Goal: Task Accomplishment & Management: Complete application form

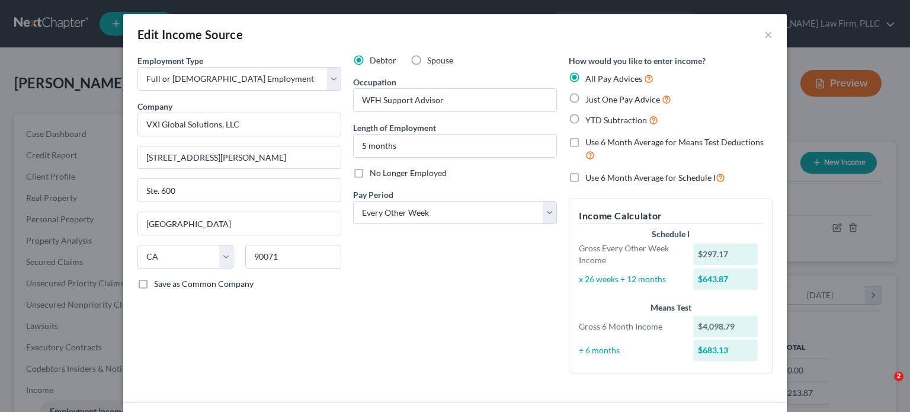
select select "0"
select select "4"
select select "2"
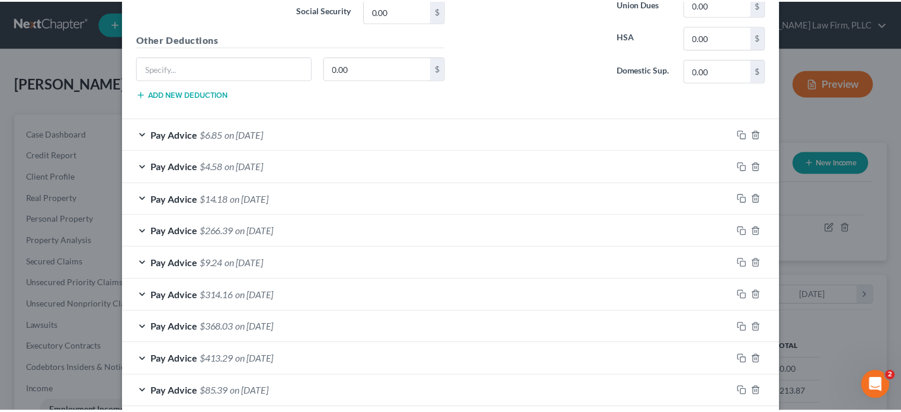
scroll to position [731, 0]
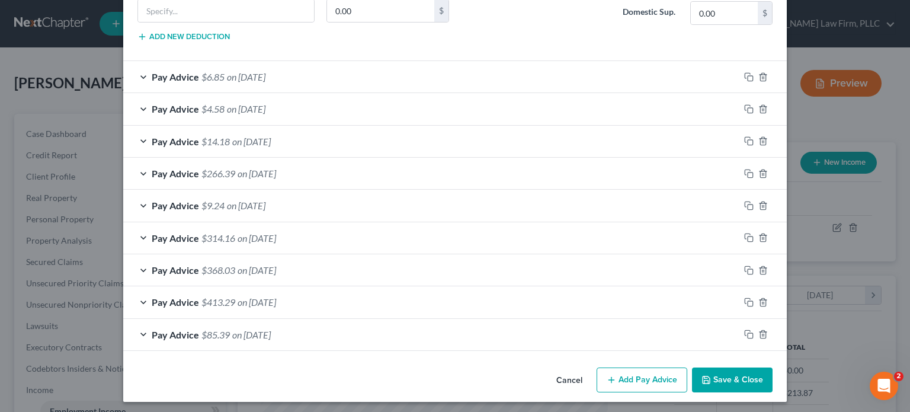
click at [704, 380] on polyline "button" at bounding box center [706, 381] width 4 height 3
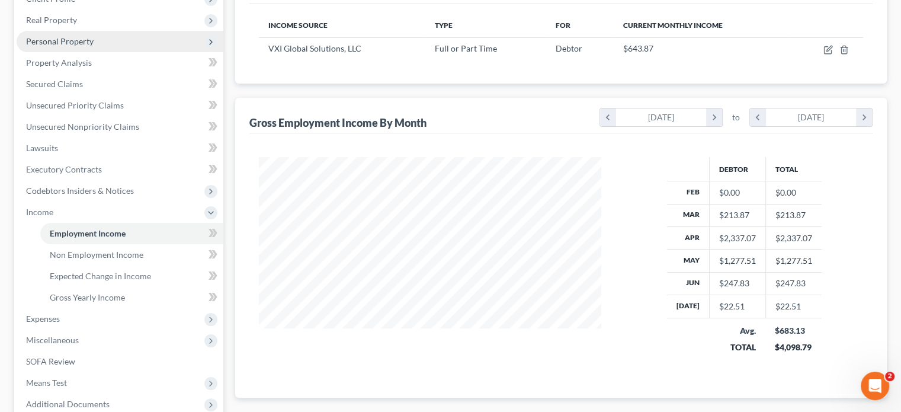
scroll to position [59, 0]
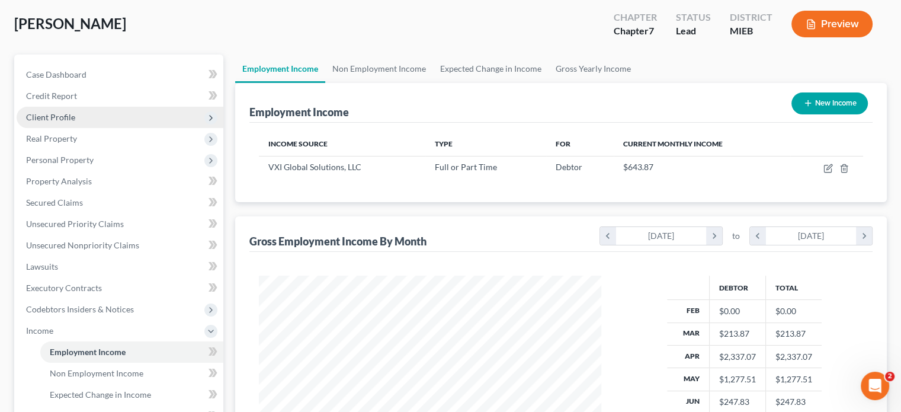
click at [63, 120] on span "Client Profile" at bounding box center [50, 117] width 49 height 10
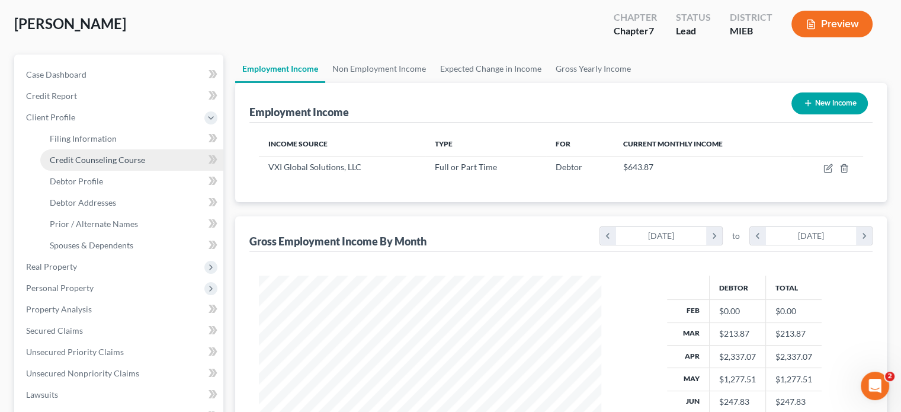
click at [75, 161] on span "Credit Counseling Course" at bounding box center [97, 160] width 95 height 10
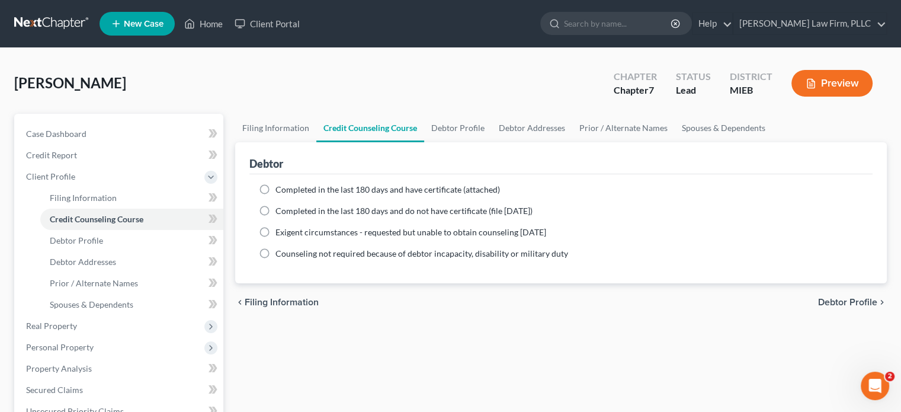
click at [275, 187] on label "Completed in the last 180 days and have certificate (attached)" at bounding box center [387, 190] width 225 height 12
click at [280, 187] on input "Completed in the last 180 days and have certificate (attached)" at bounding box center [284, 188] width 8 height 8
radio input "true"
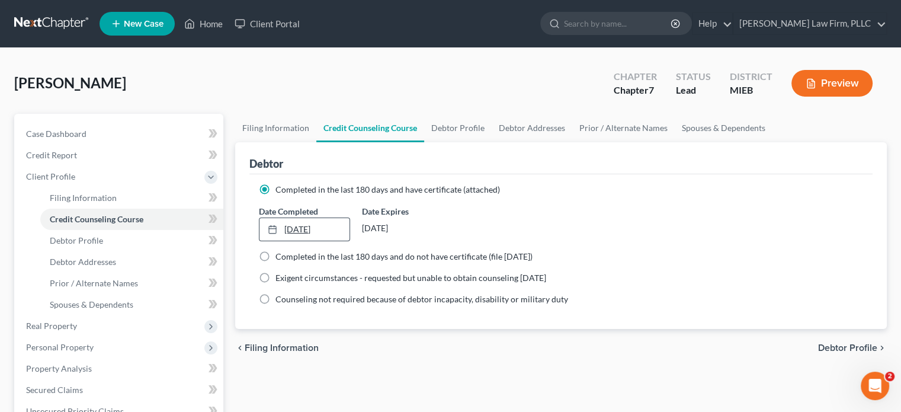
click at [293, 219] on link "[DATE]" at bounding box center [303, 229] width 89 height 23
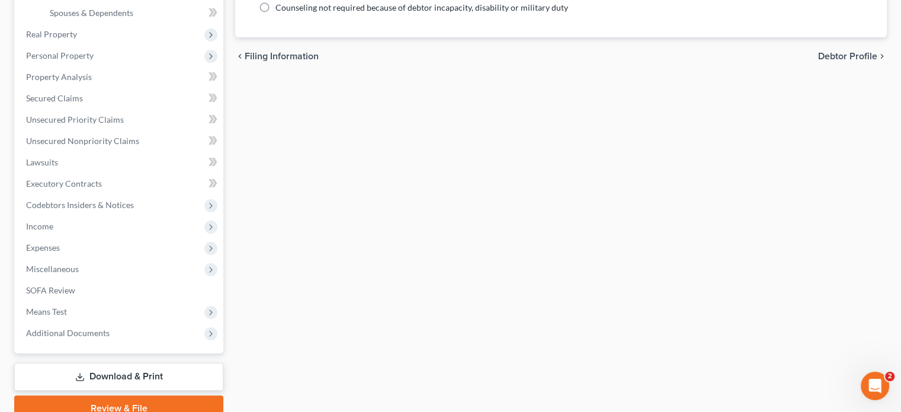
scroll to position [345, 0]
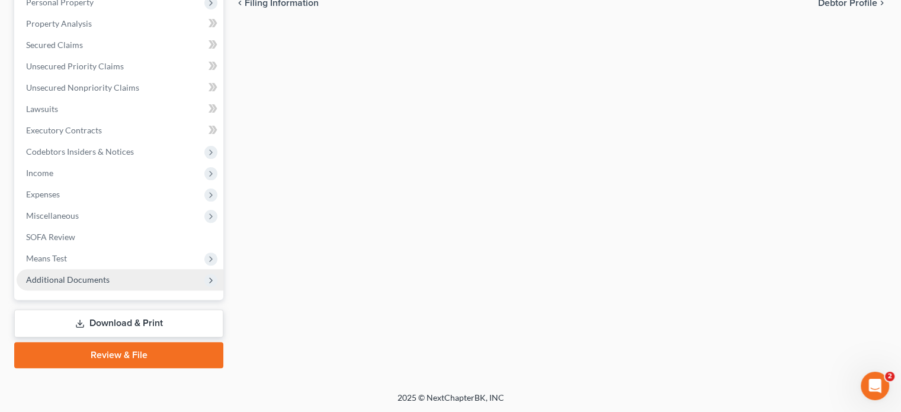
click at [104, 279] on span "Additional Documents" at bounding box center [68, 279] width 84 height 10
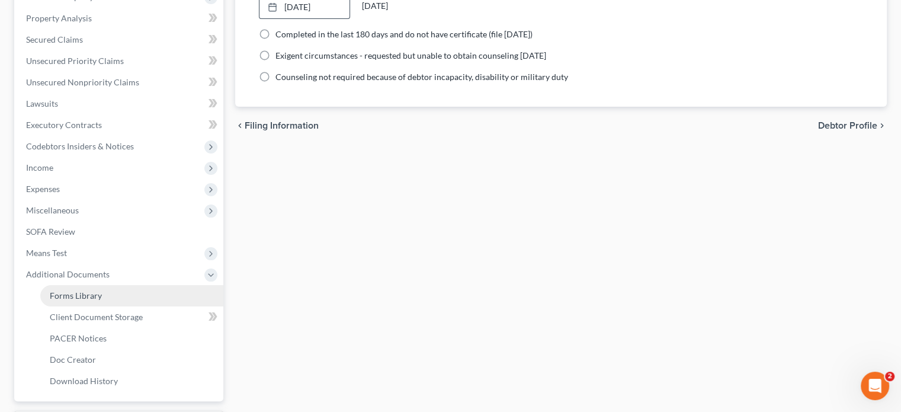
scroll to position [217, 0]
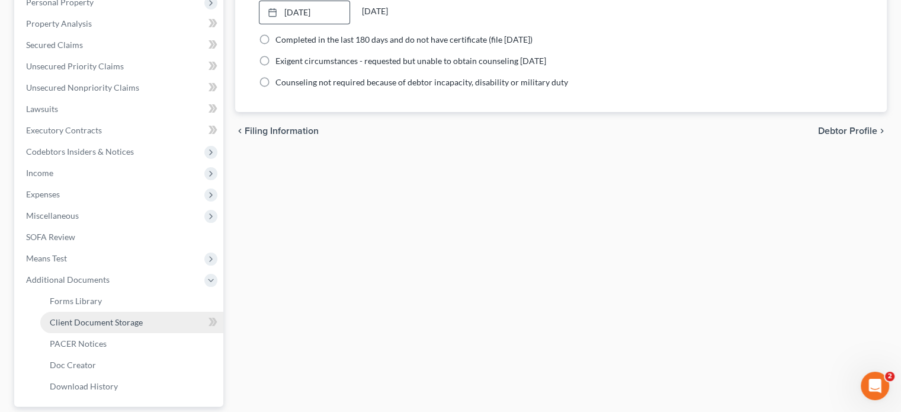
click at [119, 318] on span "Client Document Storage" at bounding box center [96, 322] width 93 height 10
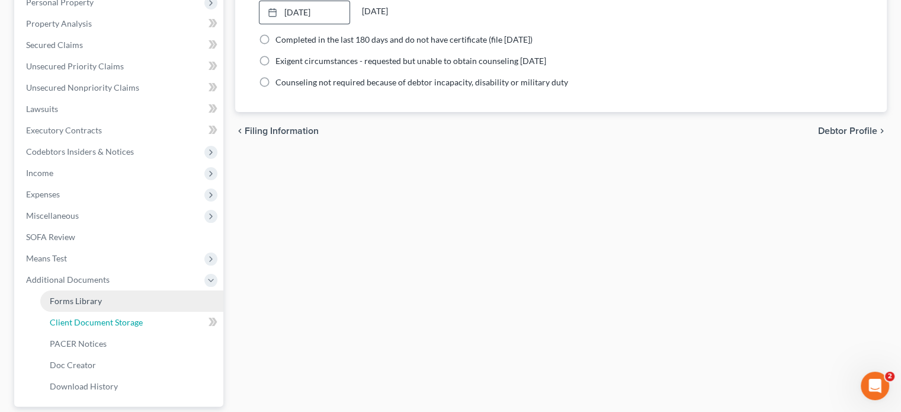
select select "6"
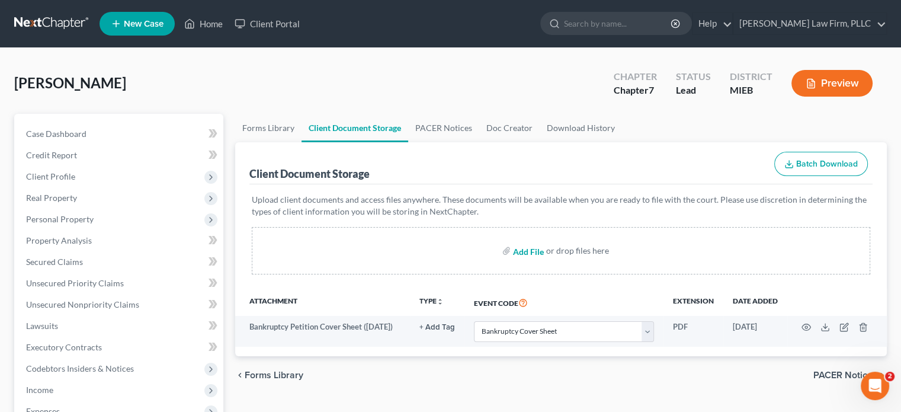
click at [524, 251] on input "file" at bounding box center [527, 250] width 28 height 21
type input "C:\fakepath\Cert. of Counseling [DATE].pdf"
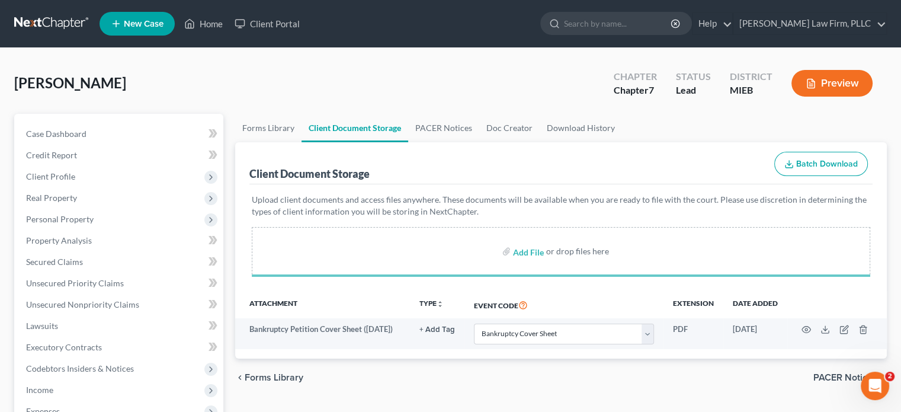
select select "6"
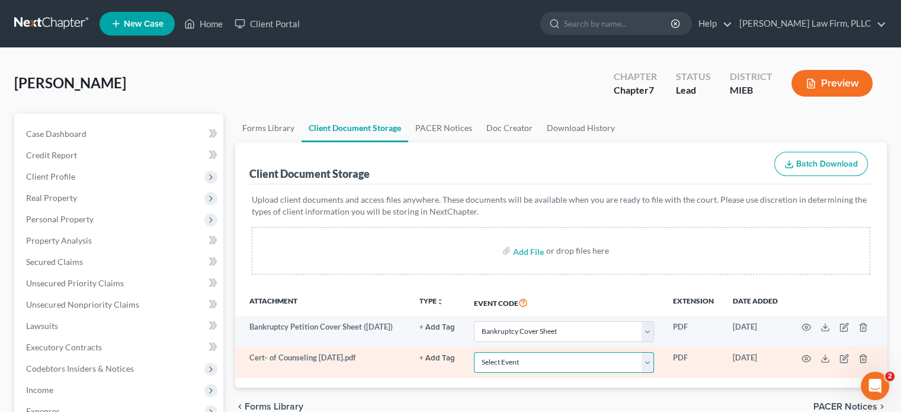
click at [649, 364] on select "Select Event 20 Largest Unsecured Creditors Amended Chapter 11 Plan Amended Cha…" at bounding box center [564, 362] width 180 height 21
select select "7"
click at [474, 352] on select "Select Event 20 Largest Unsecured Creditors Amended Chapter 11 Plan Amended Cha…" at bounding box center [564, 362] width 180 height 21
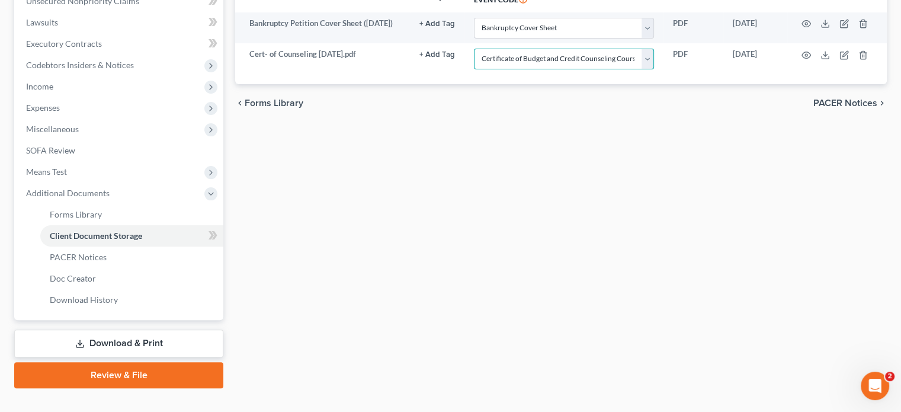
scroll to position [323, 0]
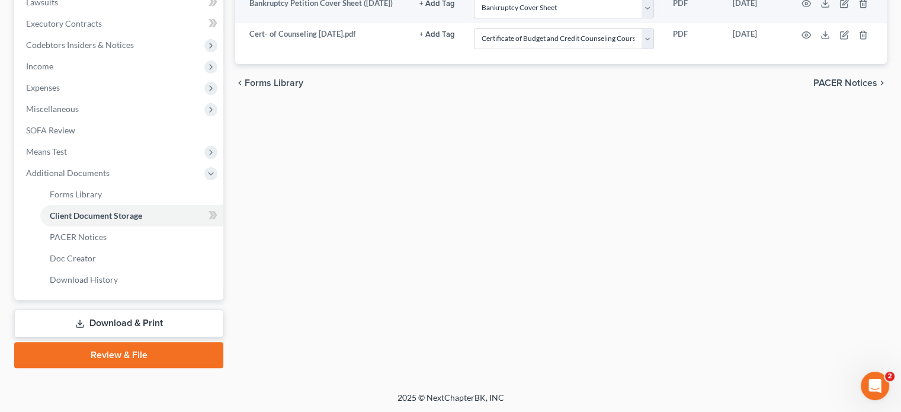
click at [140, 354] on link "Review & File" at bounding box center [118, 355] width 209 height 26
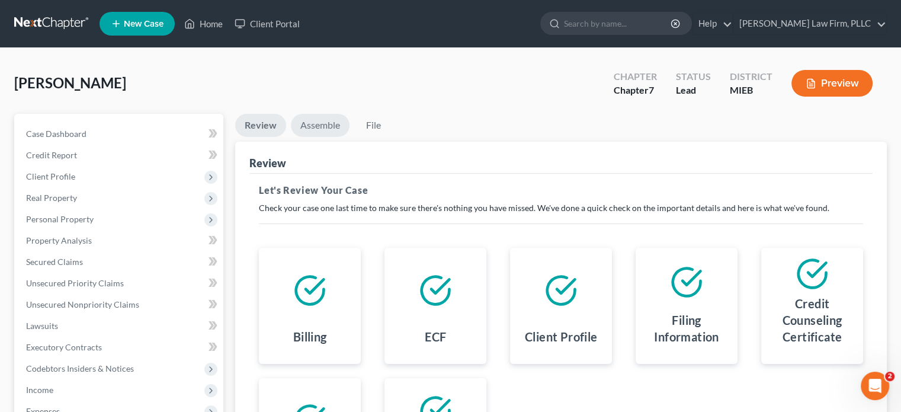
click at [318, 122] on link "Assemble" at bounding box center [320, 125] width 59 height 23
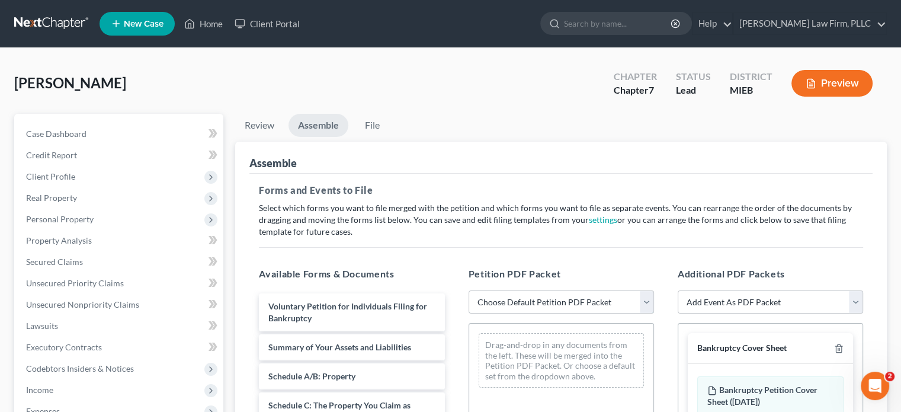
click at [643, 298] on select "Choose Default Petition PDF Packet Emergency Filing (Voluntary Petition and Cre…" at bounding box center [561, 302] width 185 height 24
select select "2"
click at [469, 290] on select "Choose Default Petition PDF Packet Emergency Filing (Voluntary Petition and Cre…" at bounding box center [561, 302] width 185 height 24
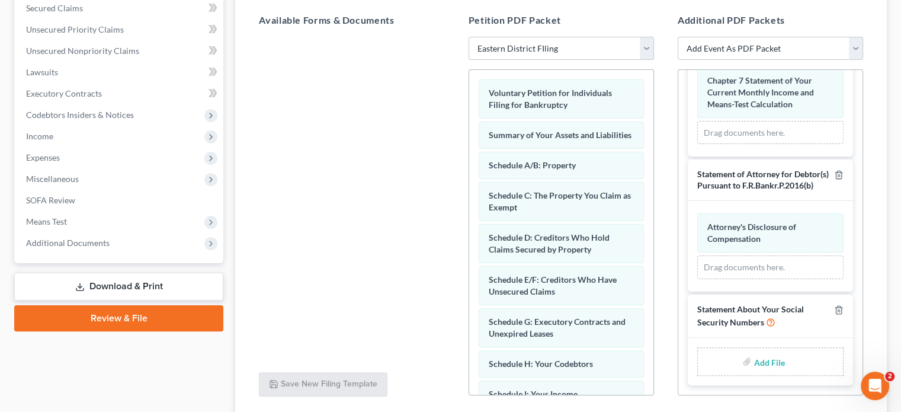
scroll to position [590, 0]
click at [761, 363] on input "file" at bounding box center [768, 361] width 28 height 21
type input "C:\fakepath\Statement of Soc. Sec. Number.pdf"
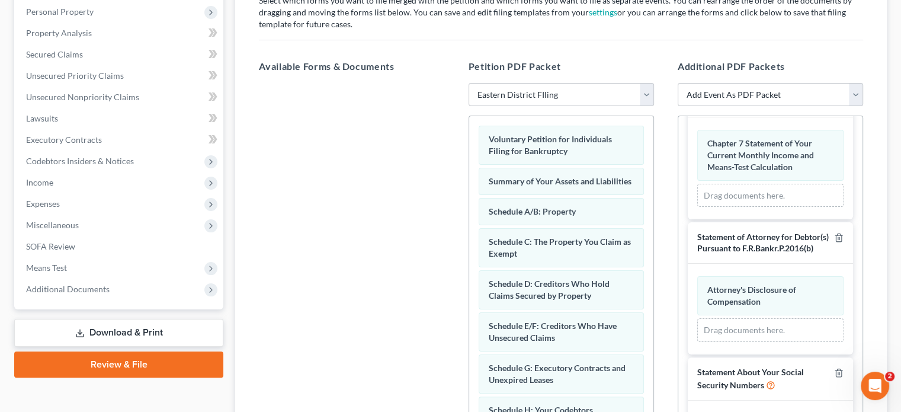
scroll to position [46, 0]
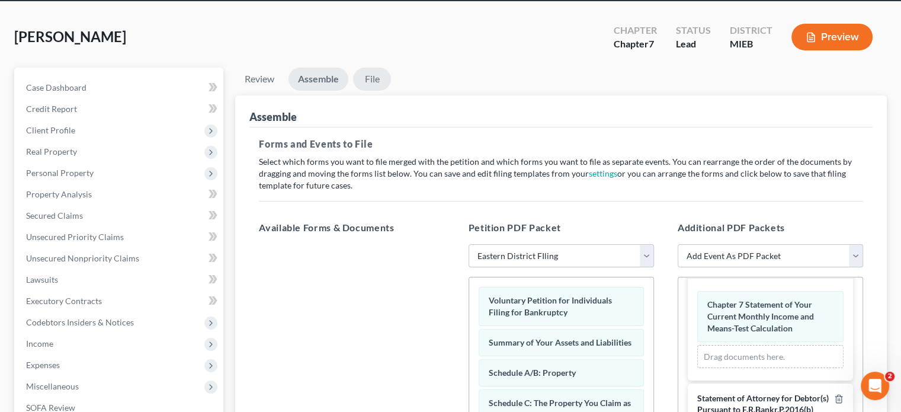
click at [370, 73] on link "File" at bounding box center [372, 79] width 38 height 23
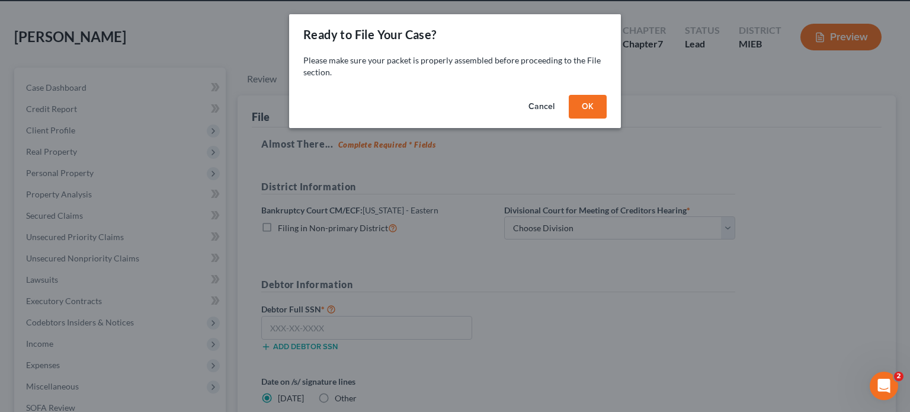
click at [596, 104] on button "OK" at bounding box center [588, 107] width 38 height 24
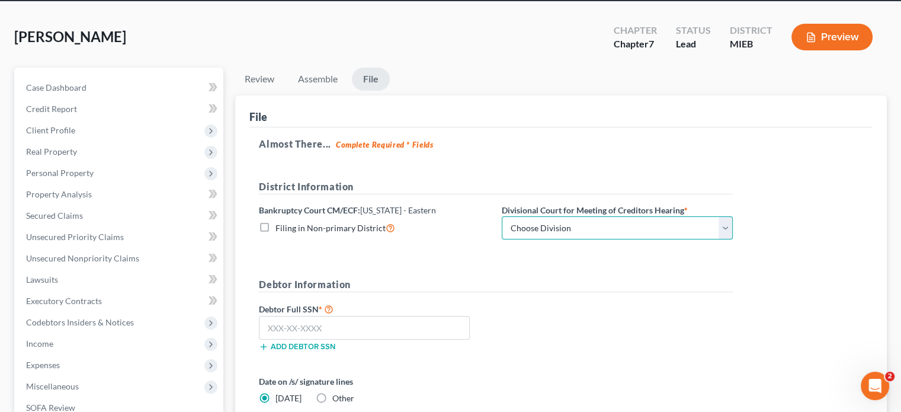
click at [582, 233] on select "Choose Division [GEOGRAPHIC_DATA] [GEOGRAPHIC_DATA] [GEOGRAPHIC_DATA]" at bounding box center [617, 228] width 231 height 24
select select "2"
click at [502, 216] on select "Choose Division [GEOGRAPHIC_DATA] [GEOGRAPHIC_DATA] [GEOGRAPHIC_DATA]" at bounding box center [617, 228] width 231 height 24
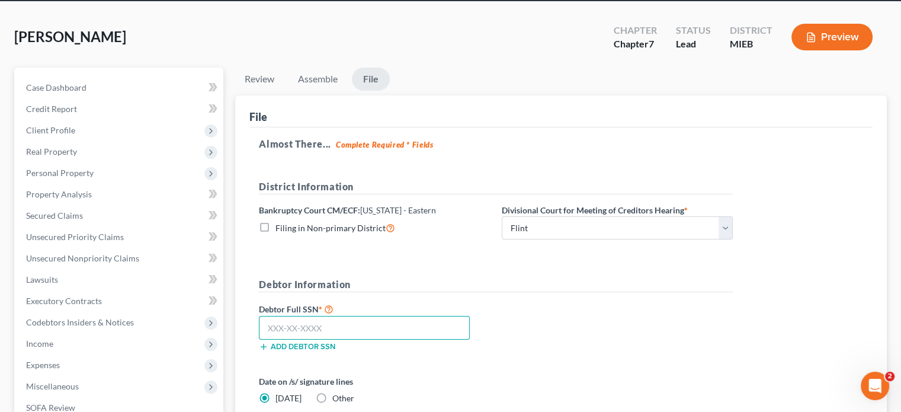
click at [382, 333] on input "text" at bounding box center [364, 328] width 211 height 24
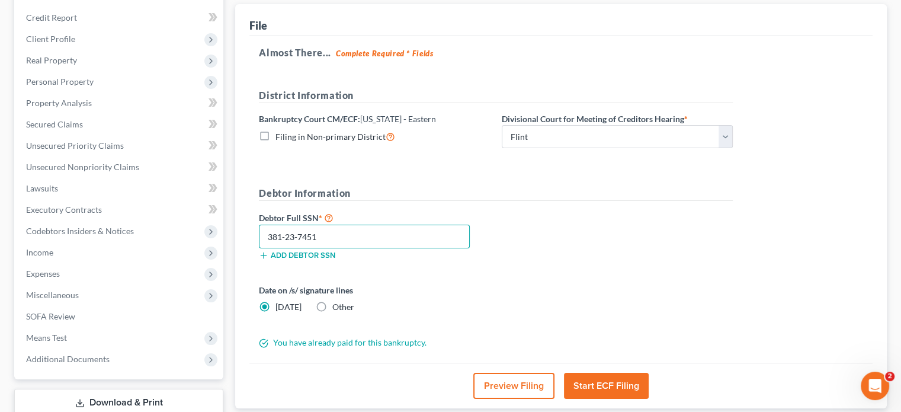
scroll to position [165, 0]
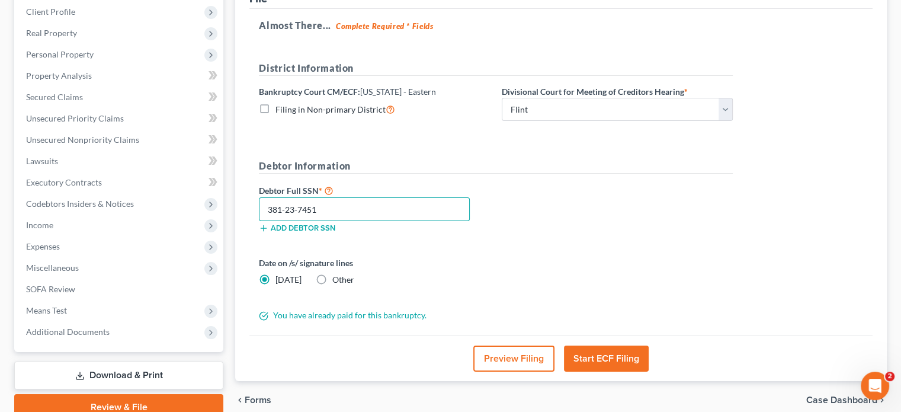
type input "381-23-7451"
click at [596, 356] on button "Start ECF Filing" at bounding box center [606, 358] width 85 height 26
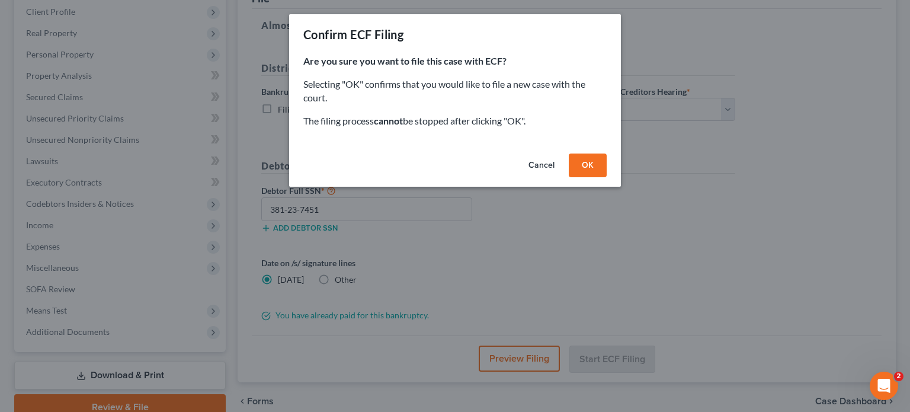
click at [589, 165] on button "OK" at bounding box center [588, 165] width 38 height 24
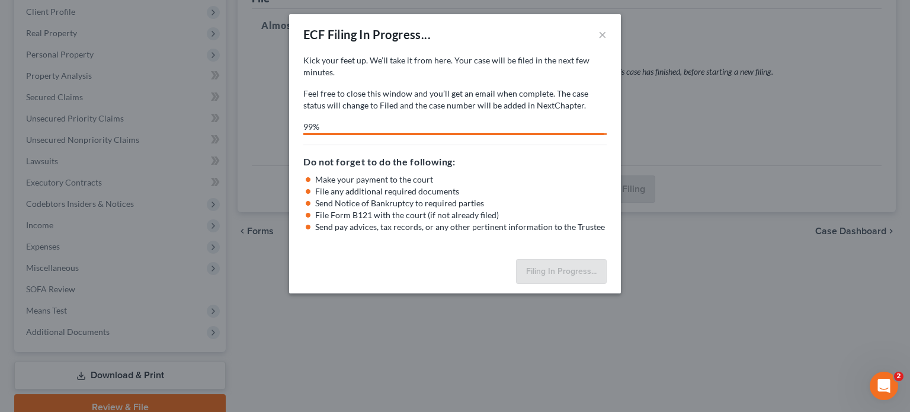
select select "2"
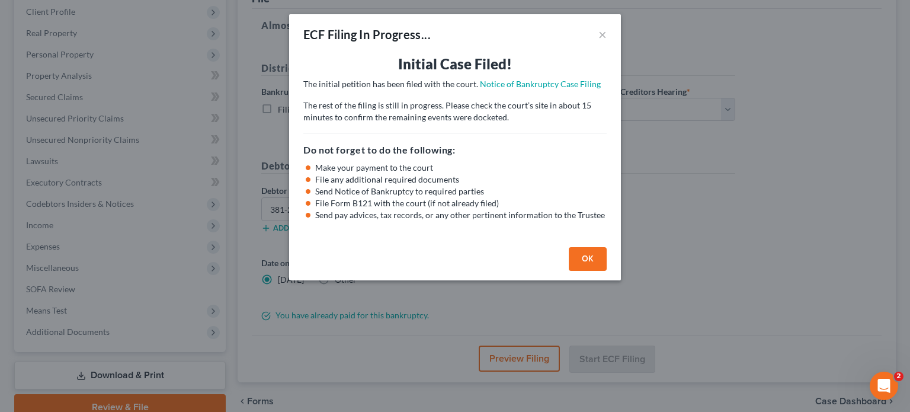
click at [592, 252] on button "OK" at bounding box center [588, 259] width 38 height 24
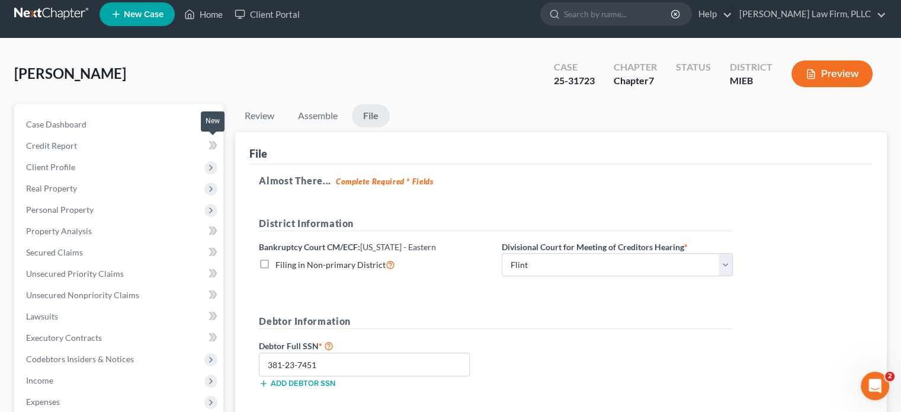
scroll to position [0, 0]
